Goal: Task Accomplishment & Management: Use online tool/utility

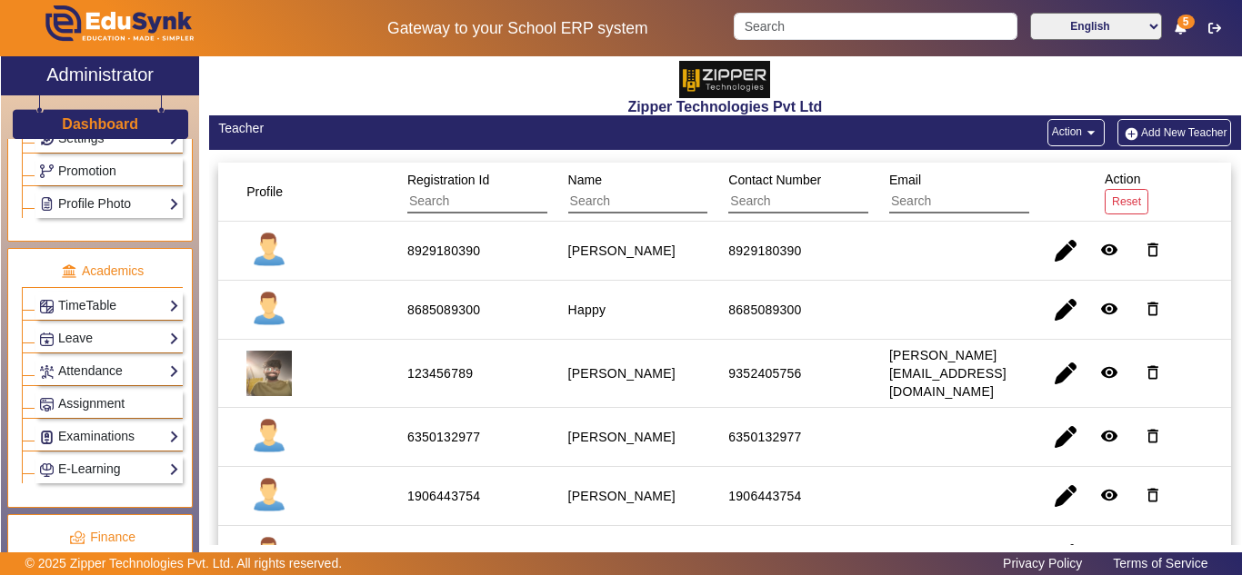
scroll to position [606, 0]
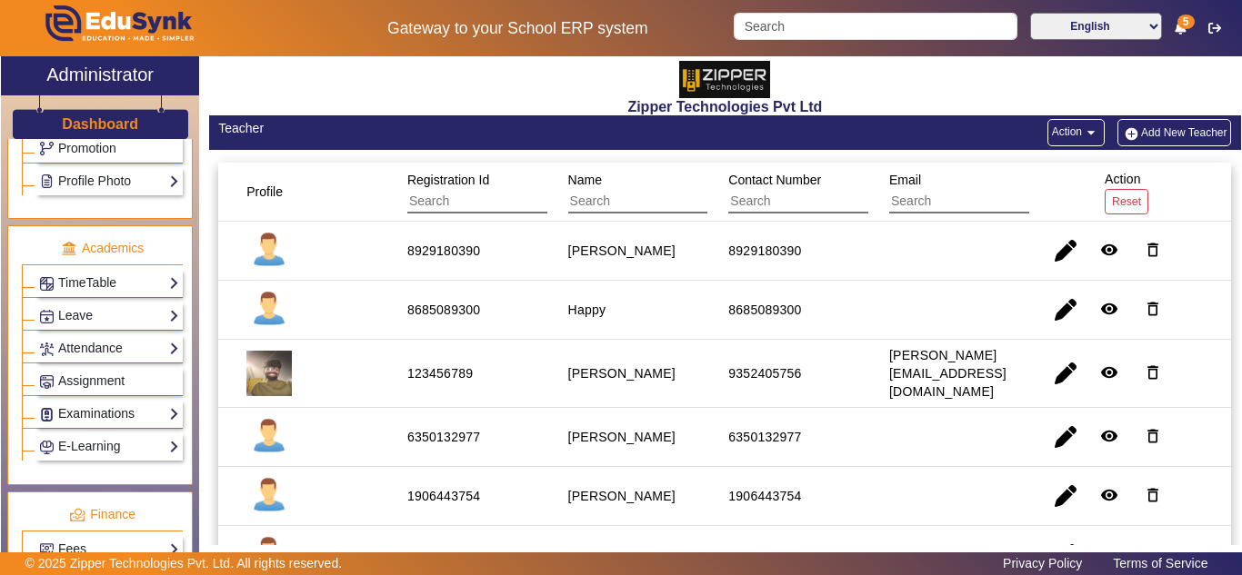
click at [86, 412] on link "Examinations" at bounding box center [109, 414] width 140 height 21
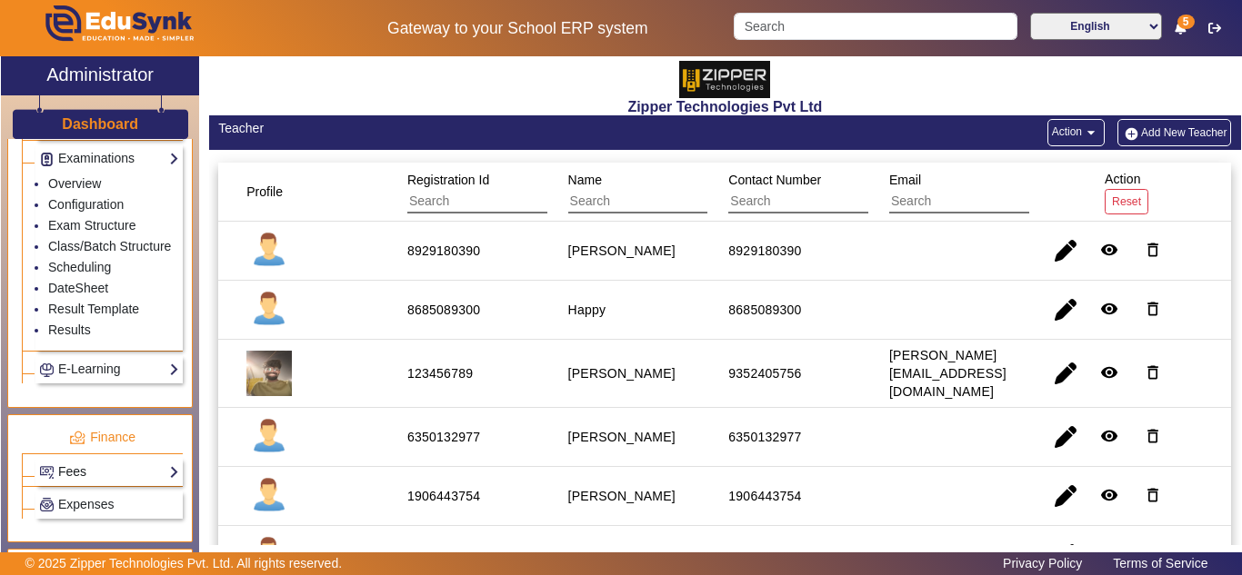
scroll to position [909, 0]
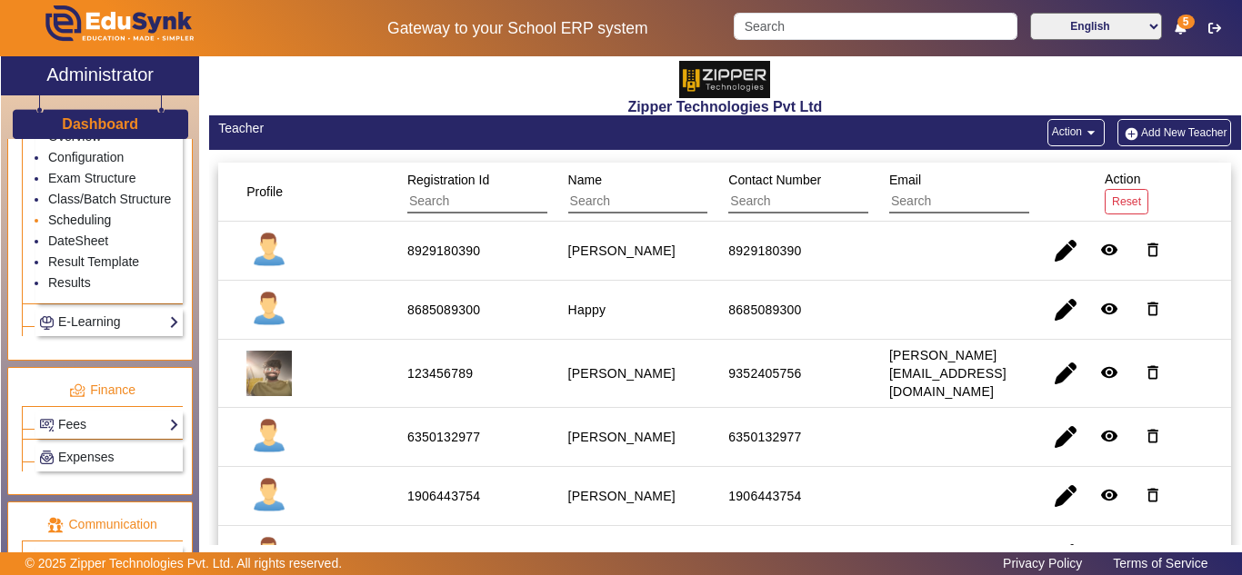
click at [83, 227] on link "Scheduling" at bounding box center [79, 220] width 63 height 15
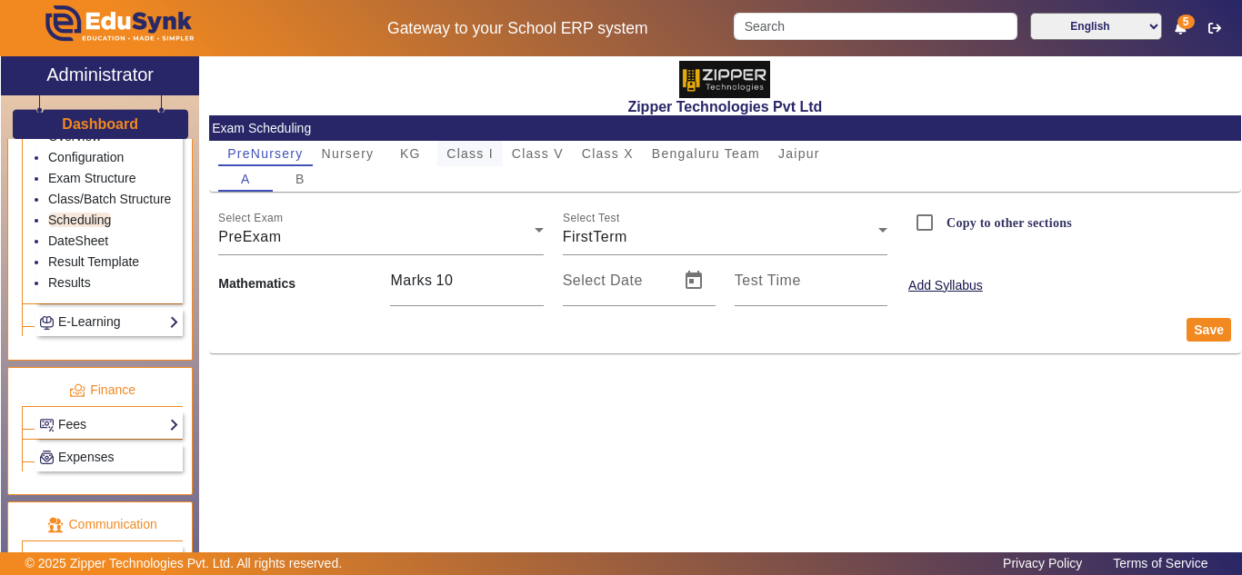
click at [485, 151] on span "Class I" at bounding box center [469, 153] width 47 height 13
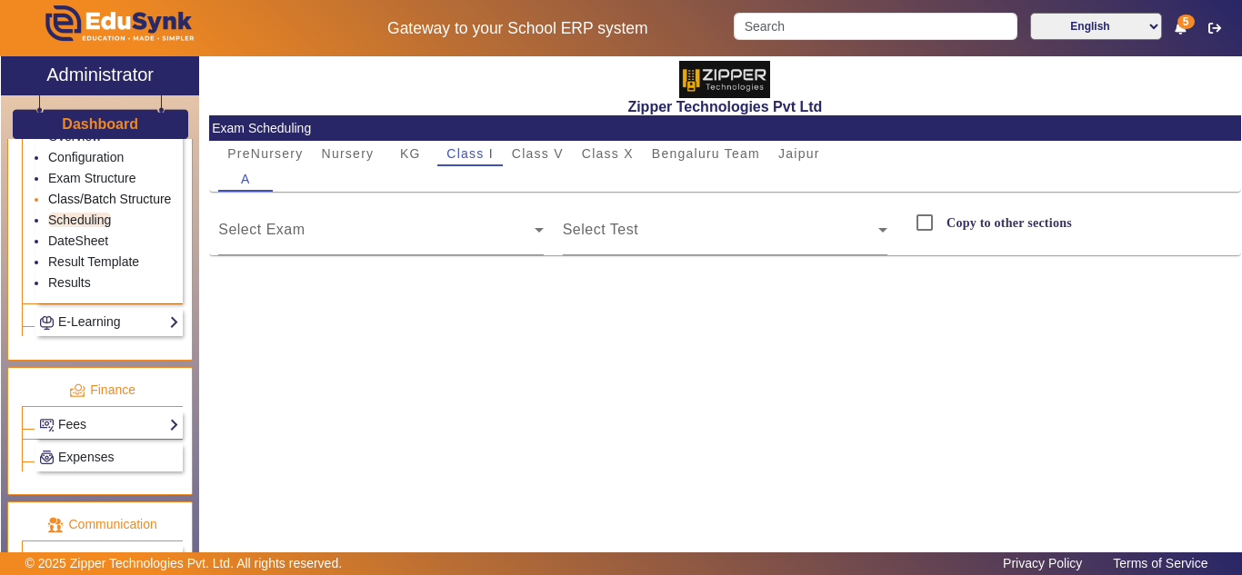
click at [77, 206] on link "Class/Batch Structure" at bounding box center [109, 199] width 123 height 15
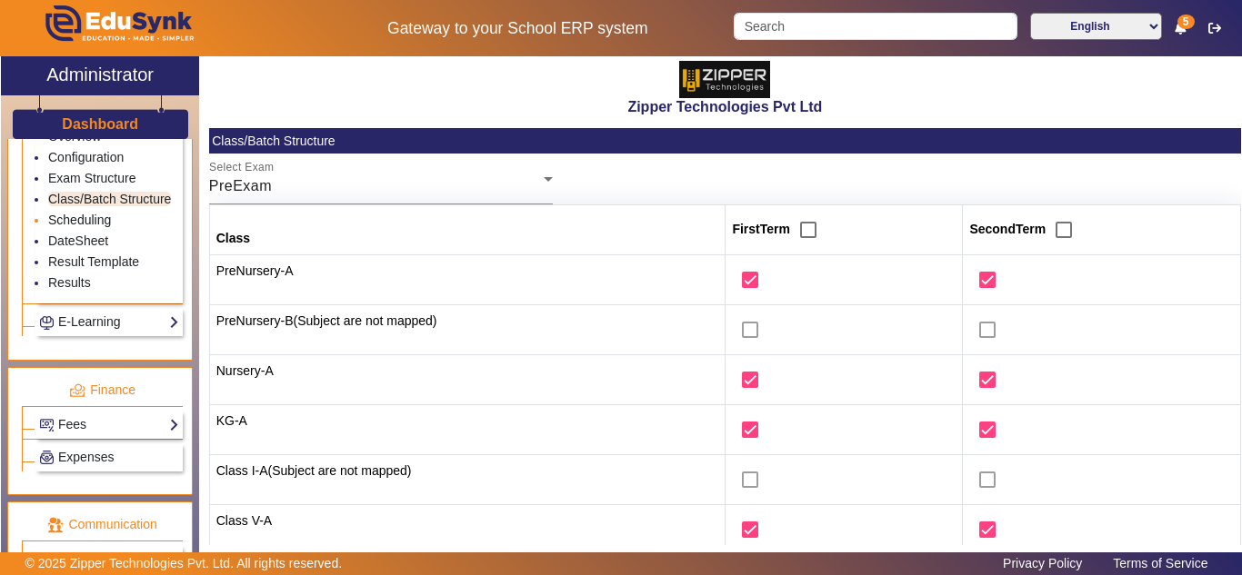
click at [89, 227] on link "Scheduling" at bounding box center [79, 220] width 63 height 15
